Goal: Information Seeking & Learning: Learn about a topic

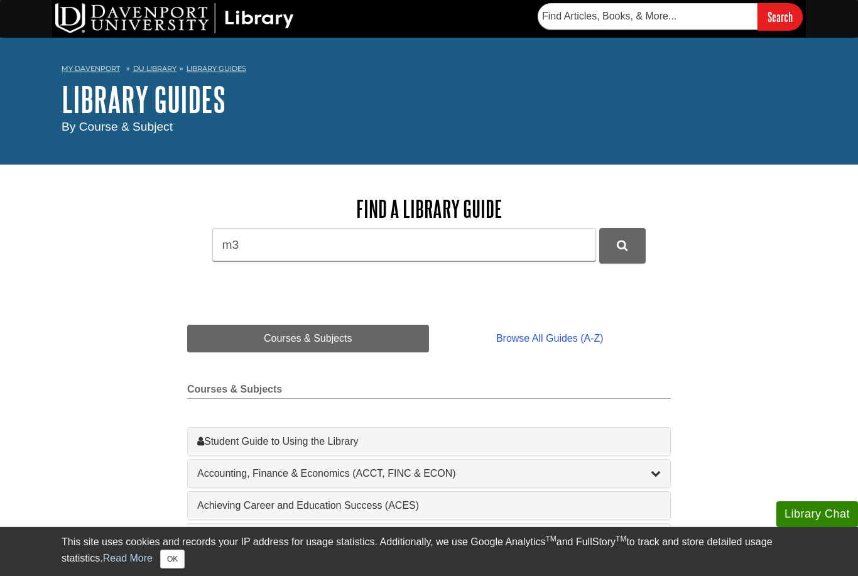
scroll to position [114, 0]
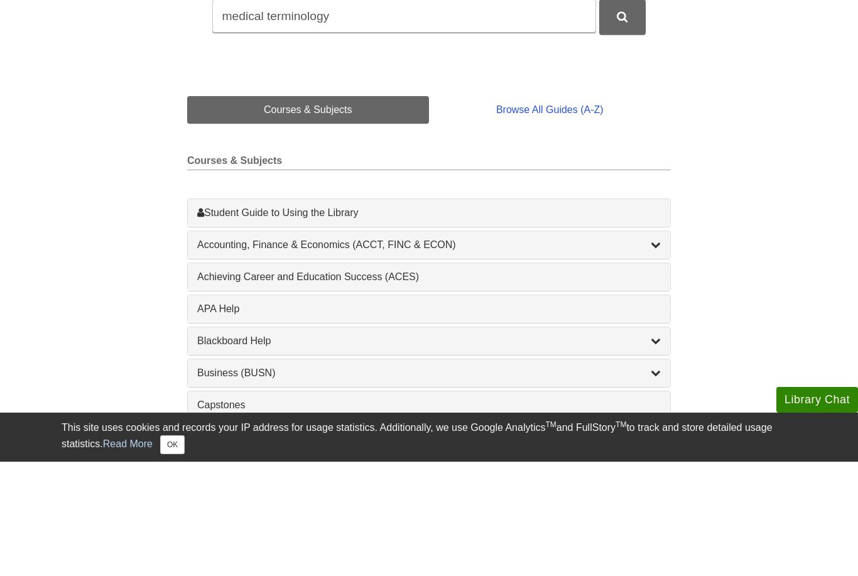
click at [589, 132] on input "medical terminology" at bounding box center [404, 130] width 384 height 33
type input "medical terminology"
click at [620, 134] on icon "DU Library Guides Search" at bounding box center [622, 131] width 11 height 11
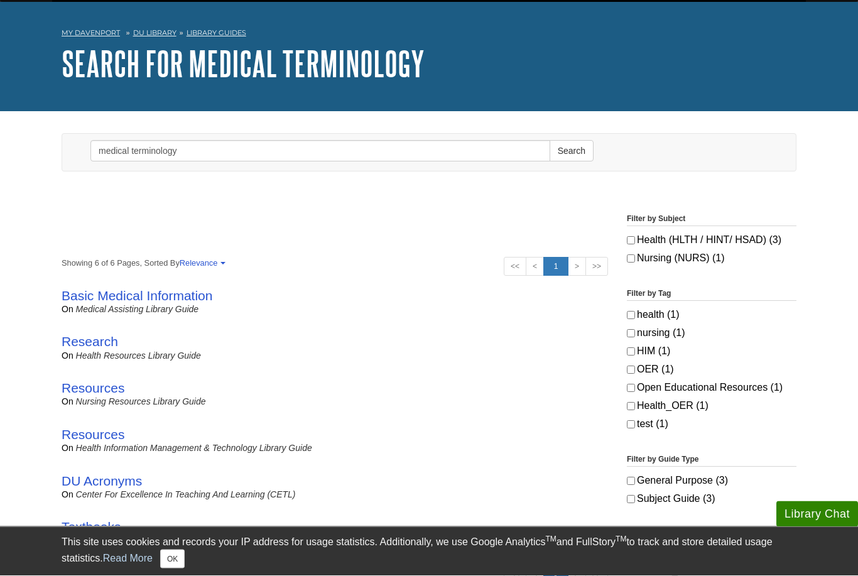
scroll to position [47, 0]
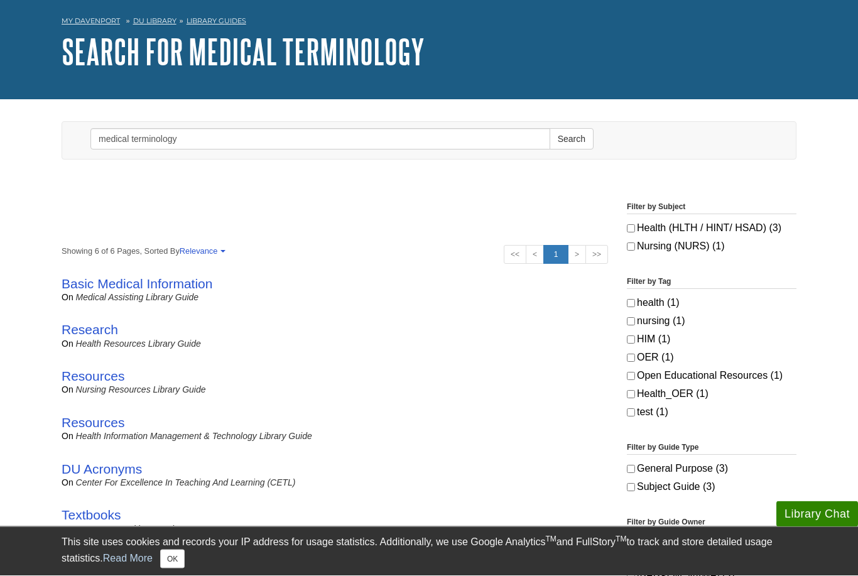
click at [635, 225] on input "Health (HLTH / HINT/ HSAD) (3)" at bounding box center [631, 229] width 8 height 8
checkbox input "true"
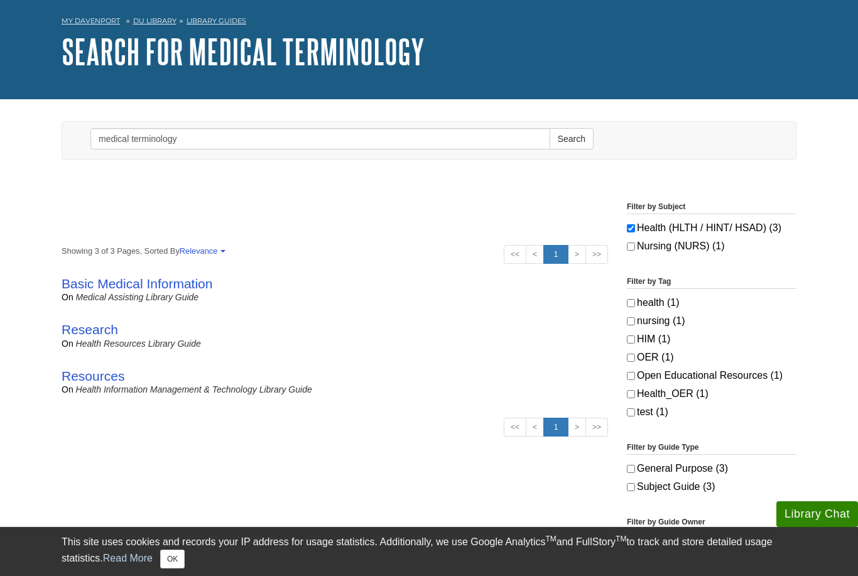
click at [81, 290] on link "Basic Medical Information" at bounding box center [137, 283] width 151 height 14
